Goal: Transaction & Acquisition: Purchase product/service

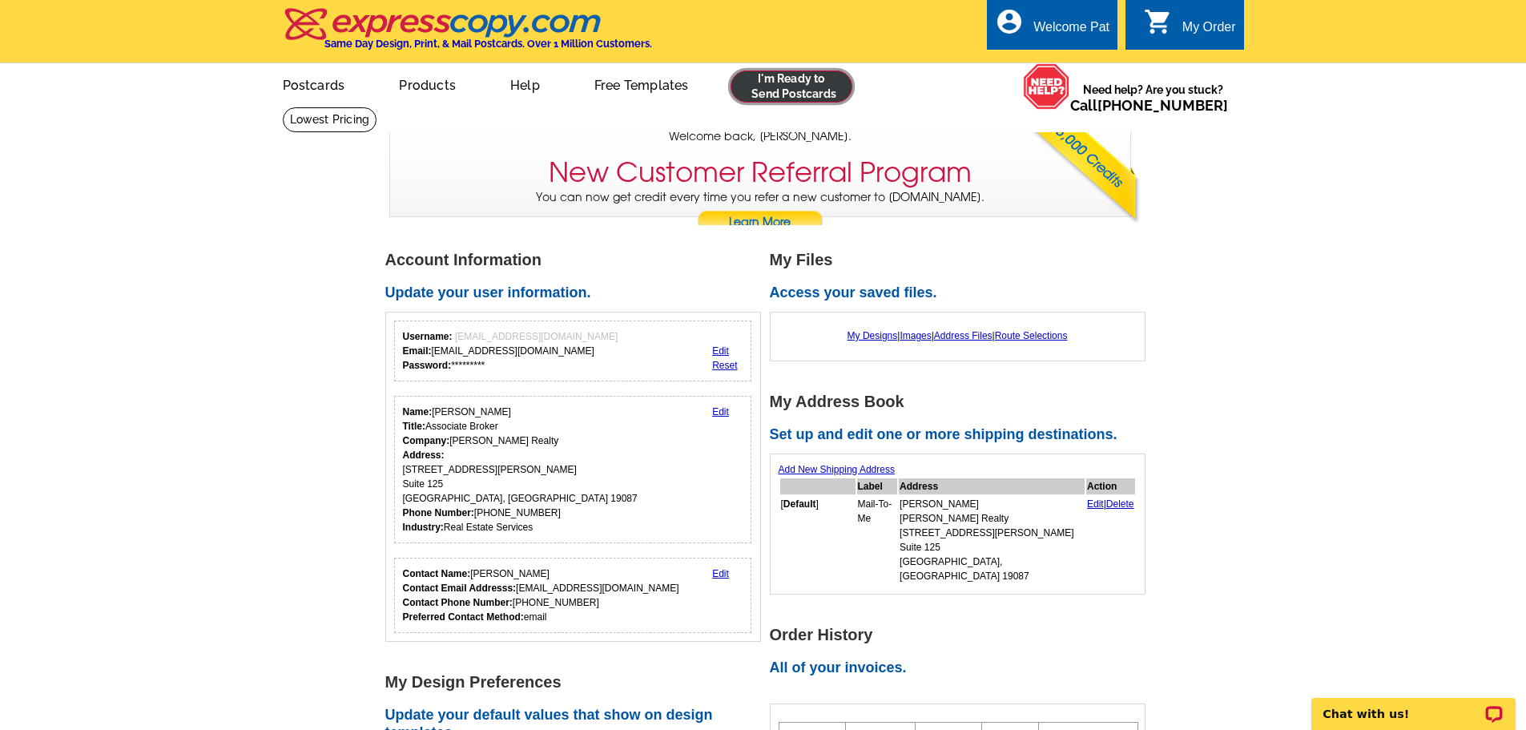
click at [773, 92] on link at bounding box center [792, 86] width 123 height 32
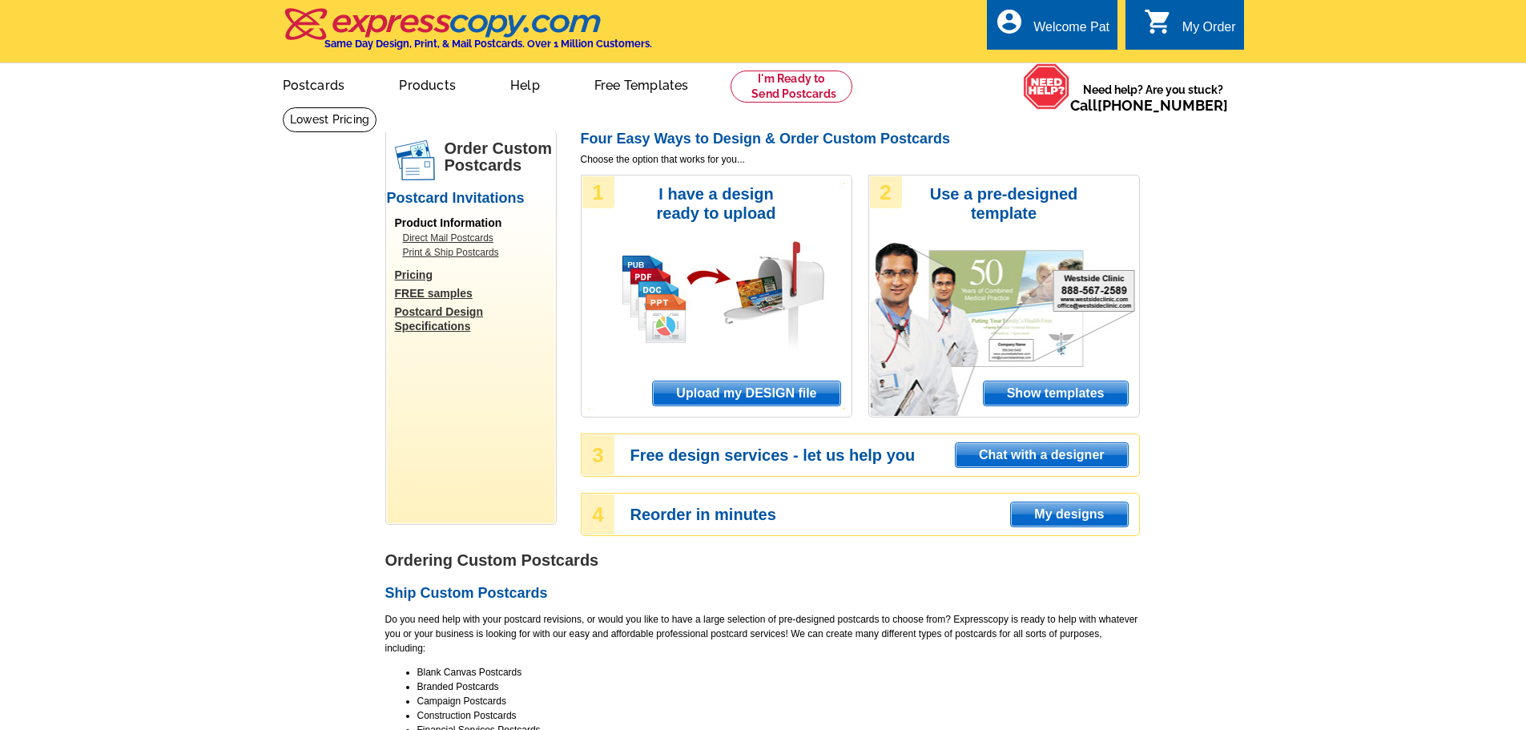
click at [444, 255] on link "Print & Ship Postcards" at bounding box center [475, 252] width 144 height 14
click at [448, 240] on link "Direct Mail Postcards" at bounding box center [475, 238] width 144 height 14
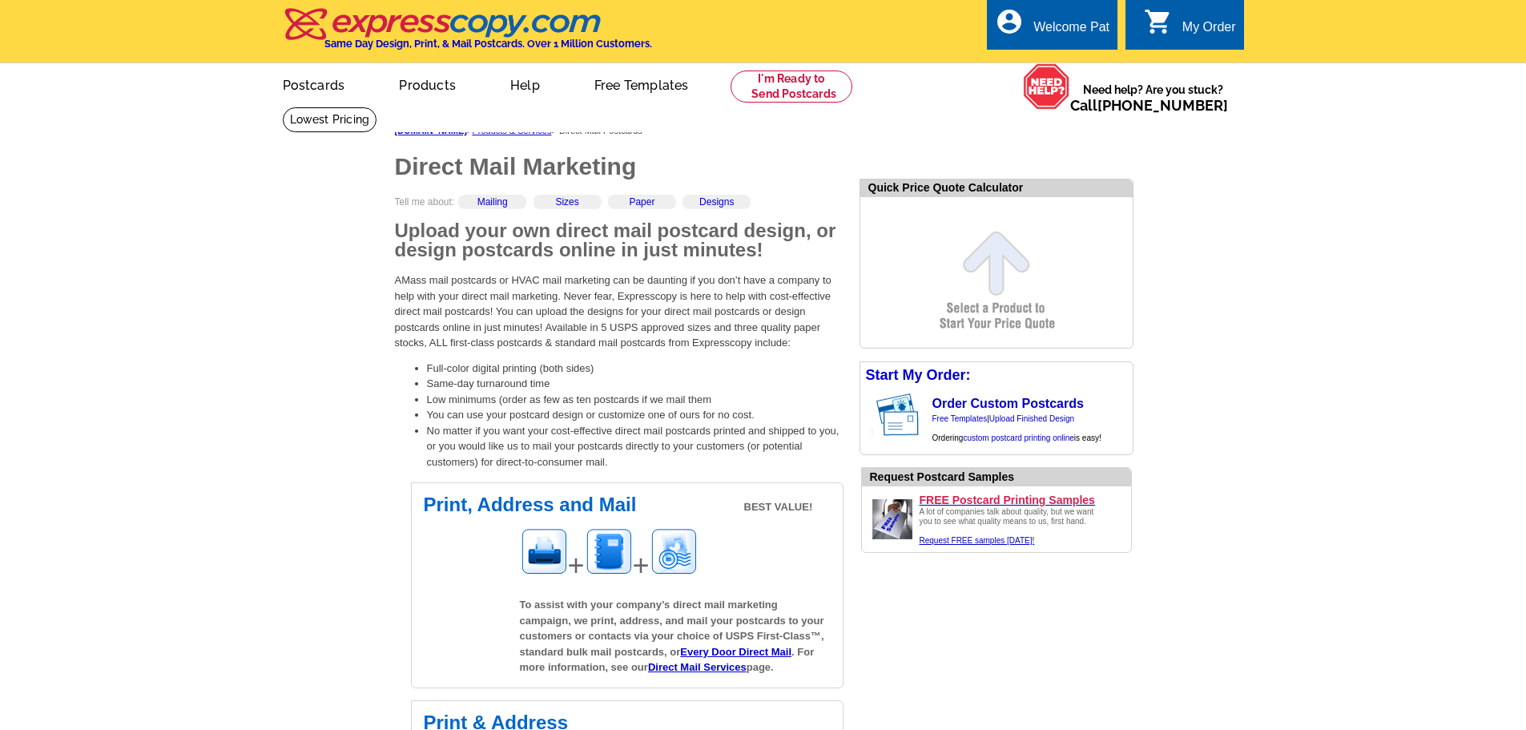
click at [444, 236] on h2 "Upload your own direct mail postcard design, or design postcards online in just…" at bounding box center [619, 240] width 449 height 38
